Goal: Find specific page/section: Find specific page/section

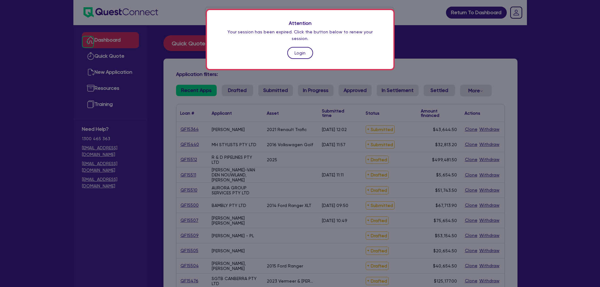
drag, startPoint x: 0, startPoint y: 0, endPoint x: 309, endPoint y: 46, distance: 312.3
click at [309, 47] on link "Login" at bounding box center [300, 53] width 26 height 12
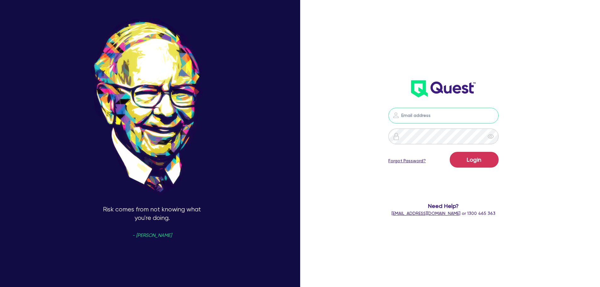
type input "[PERSON_NAME][EMAIL_ADDRESS][PERSON_NAME][DOMAIN_NAME]"
click at [465, 162] on button "Login" at bounding box center [474, 160] width 49 height 16
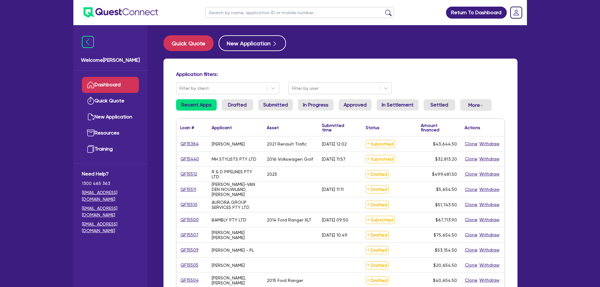
click at [220, 10] on input "text" at bounding box center [299, 12] width 189 height 11
type input "amber"
click at [383, 9] on button "submit" at bounding box center [388, 13] width 10 height 9
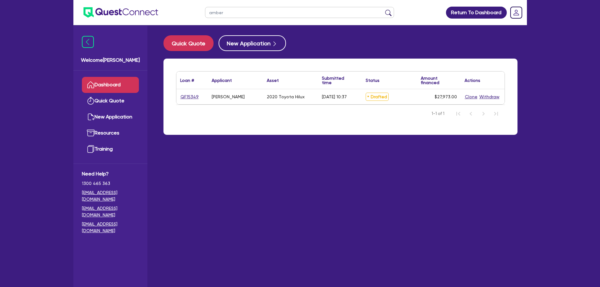
click at [123, 82] on link "Dashboard" at bounding box center [110, 85] width 57 height 16
